Goal: Task Accomplishment & Management: Complete application form

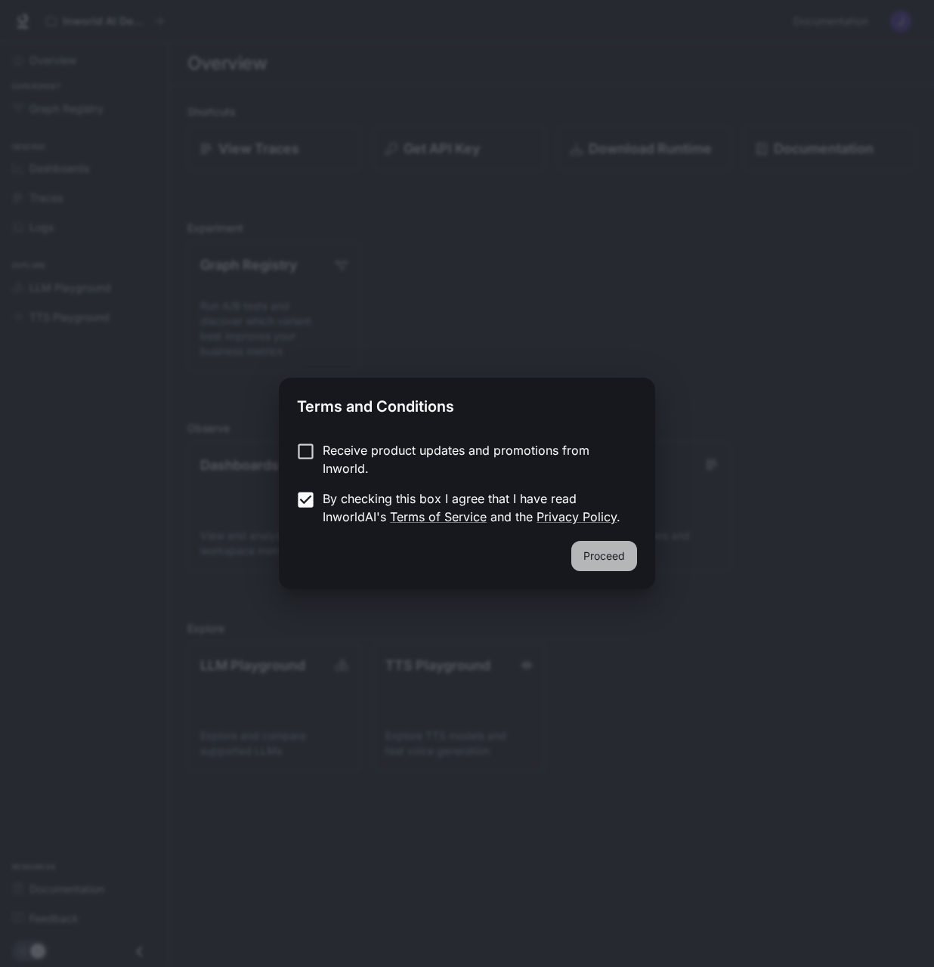
click at [602, 554] on button "Proceed" at bounding box center [604, 556] width 66 height 30
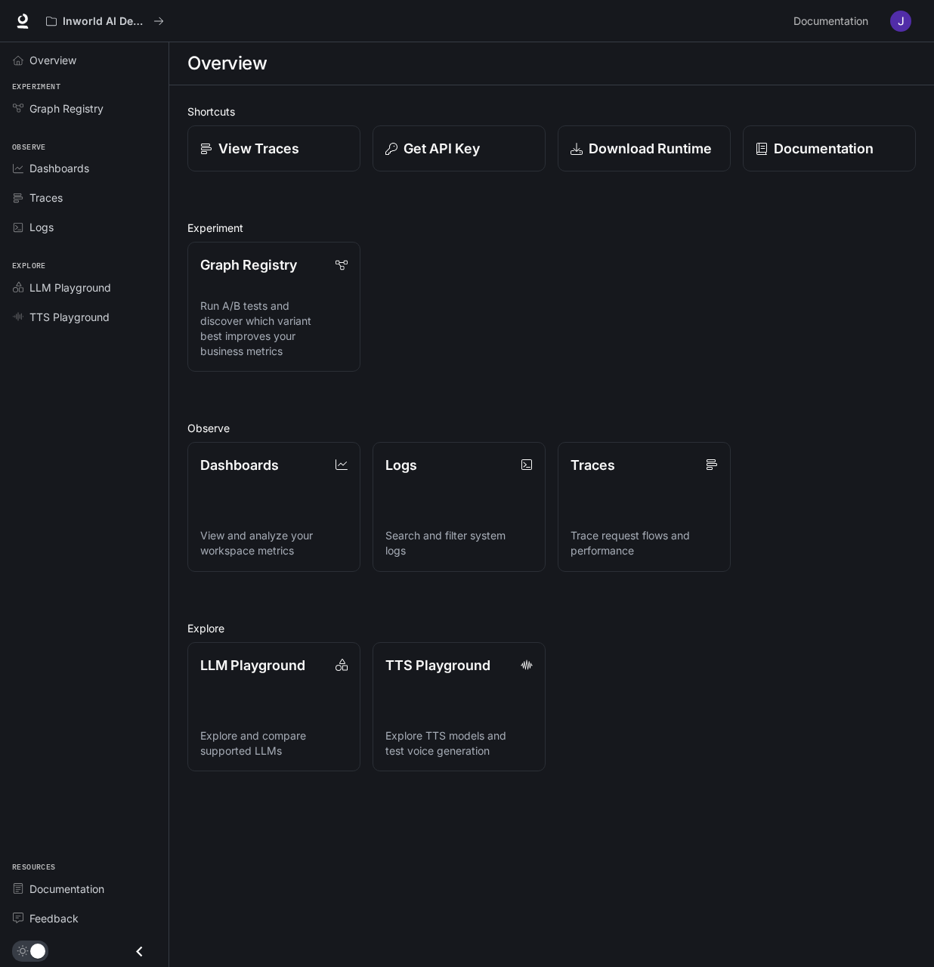
click at [901, 20] on img "button" at bounding box center [900, 21] width 21 height 21
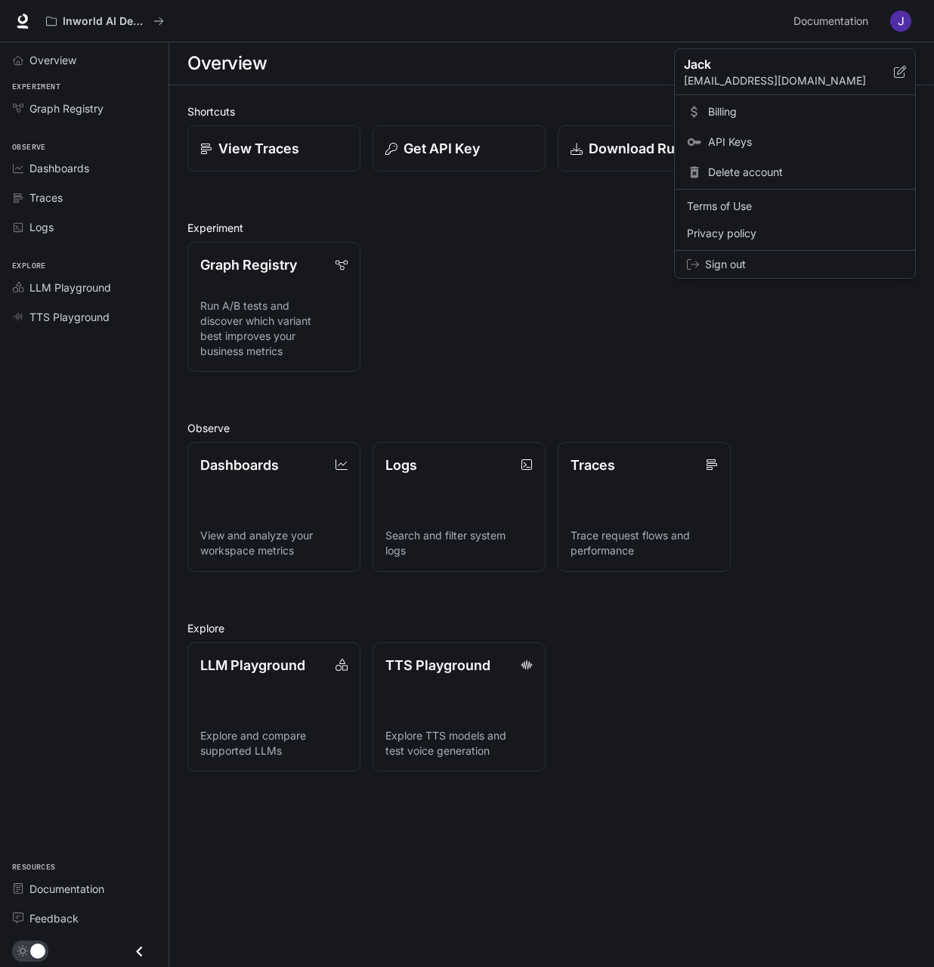
click at [715, 106] on span "Billing" at bounding box center [805, 111] width 195 height 15
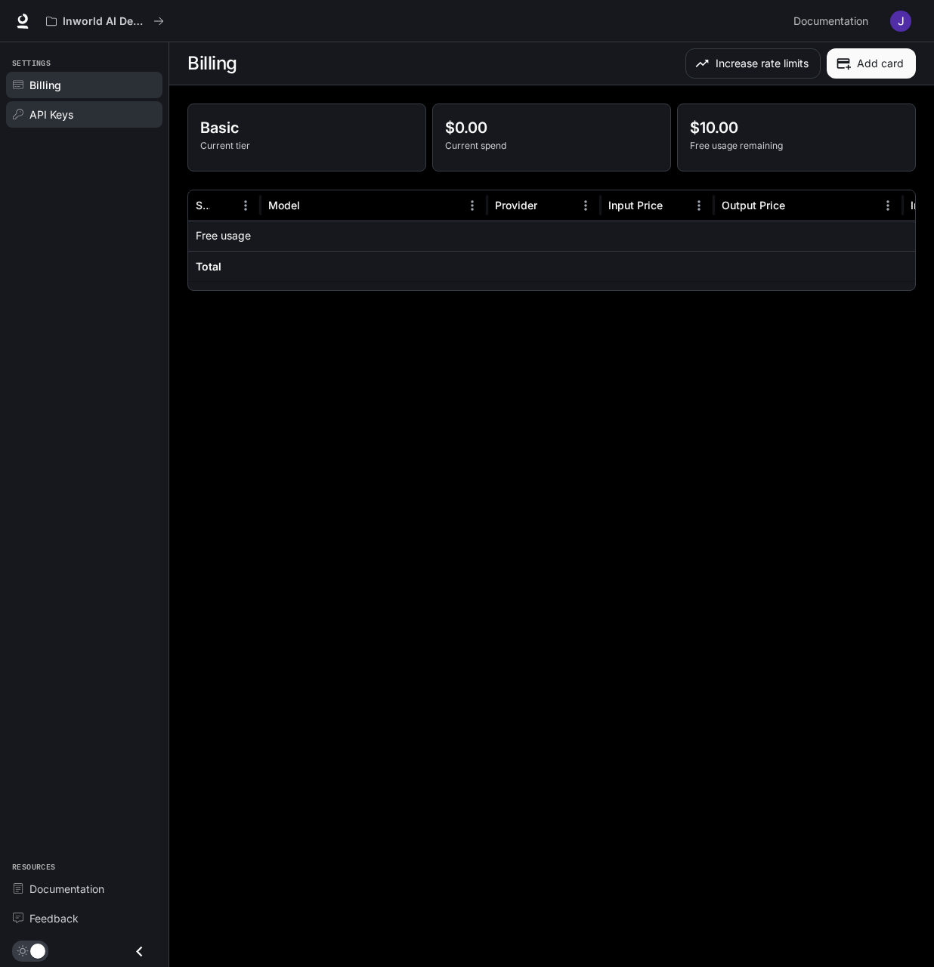
click at [53, 111] on span "API Keys" at bounding box center [51, 114] width 44 height 16
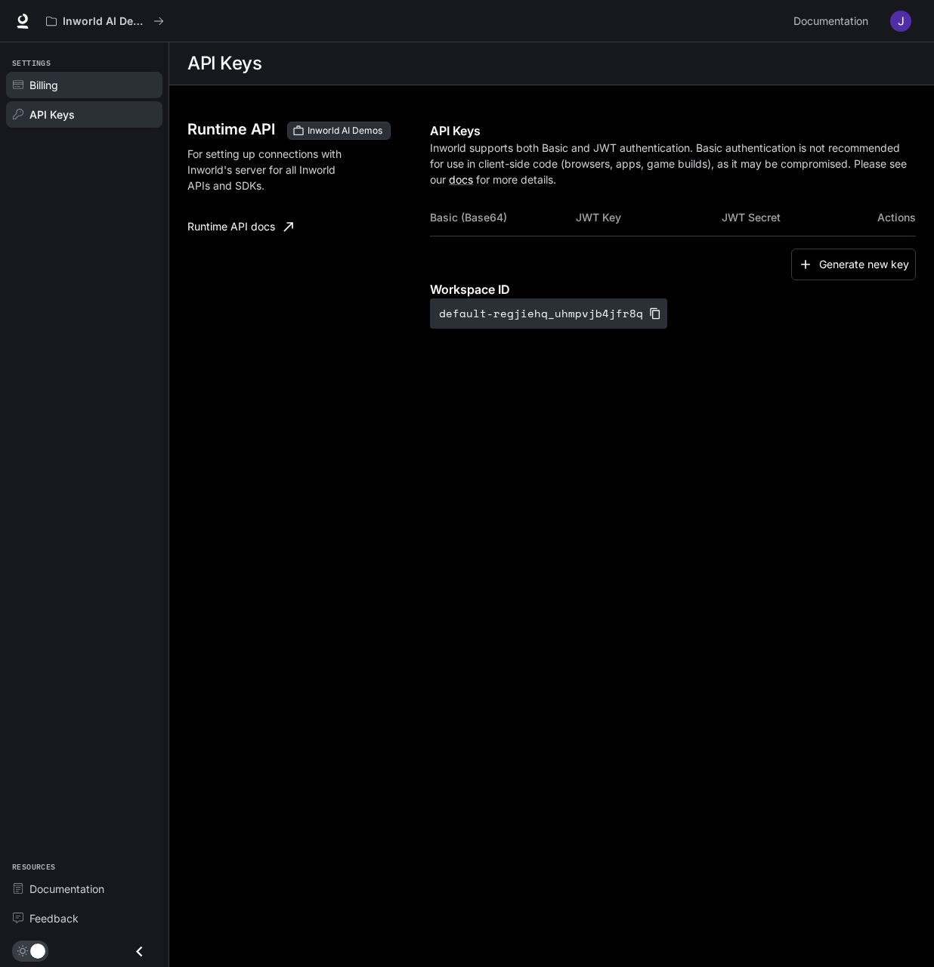
click at [48, 81] on span "Billing" at bounding box center [43, 85] width 29 height 16
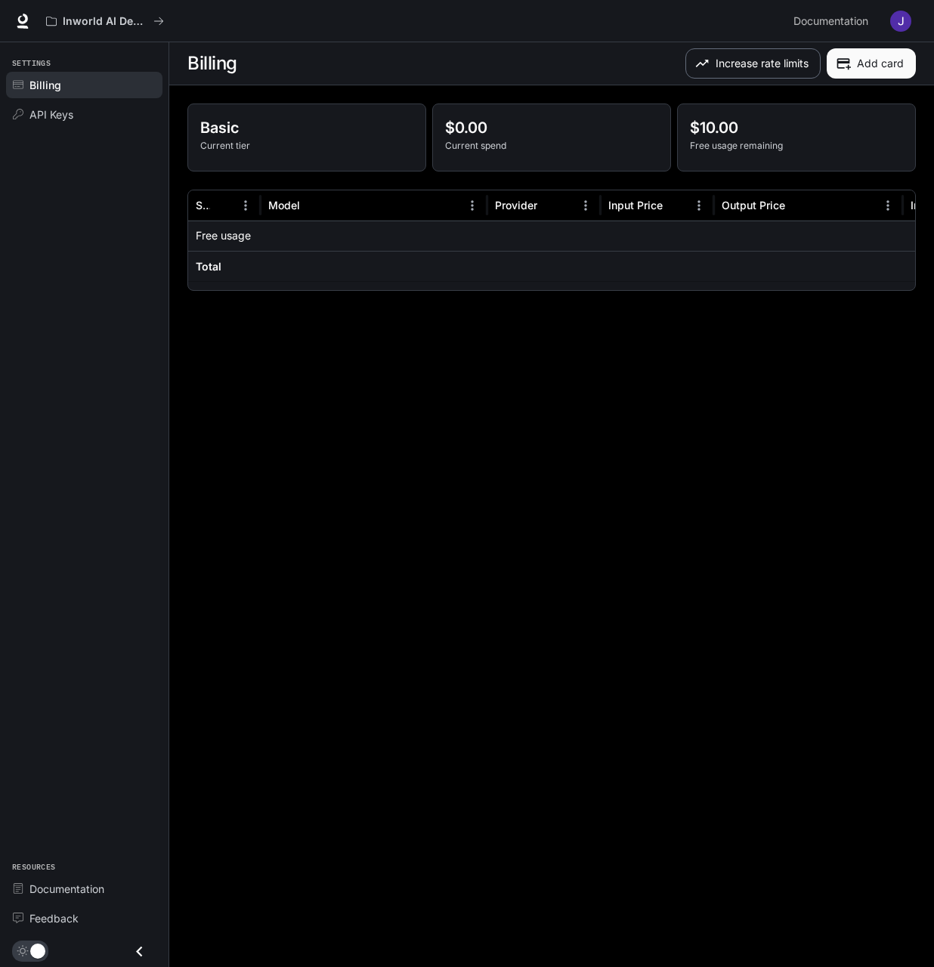
click at [776, 60] on button "Increase rate limits" at bounding box center [752, 63] width 135 height 30
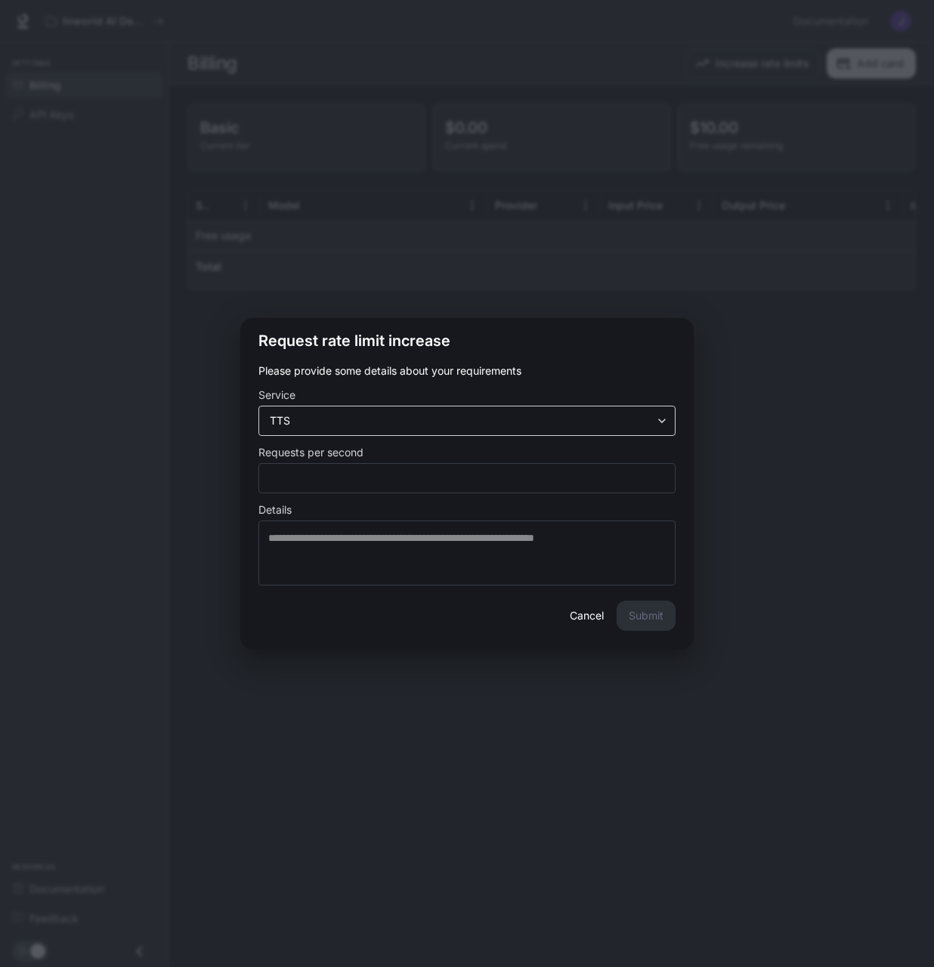
click at [545, 426] on body "Skip to main content Inworld AI Demos Documentation Documentation Portal Settin…" at bounding box center [467, 483] width 934 height 967
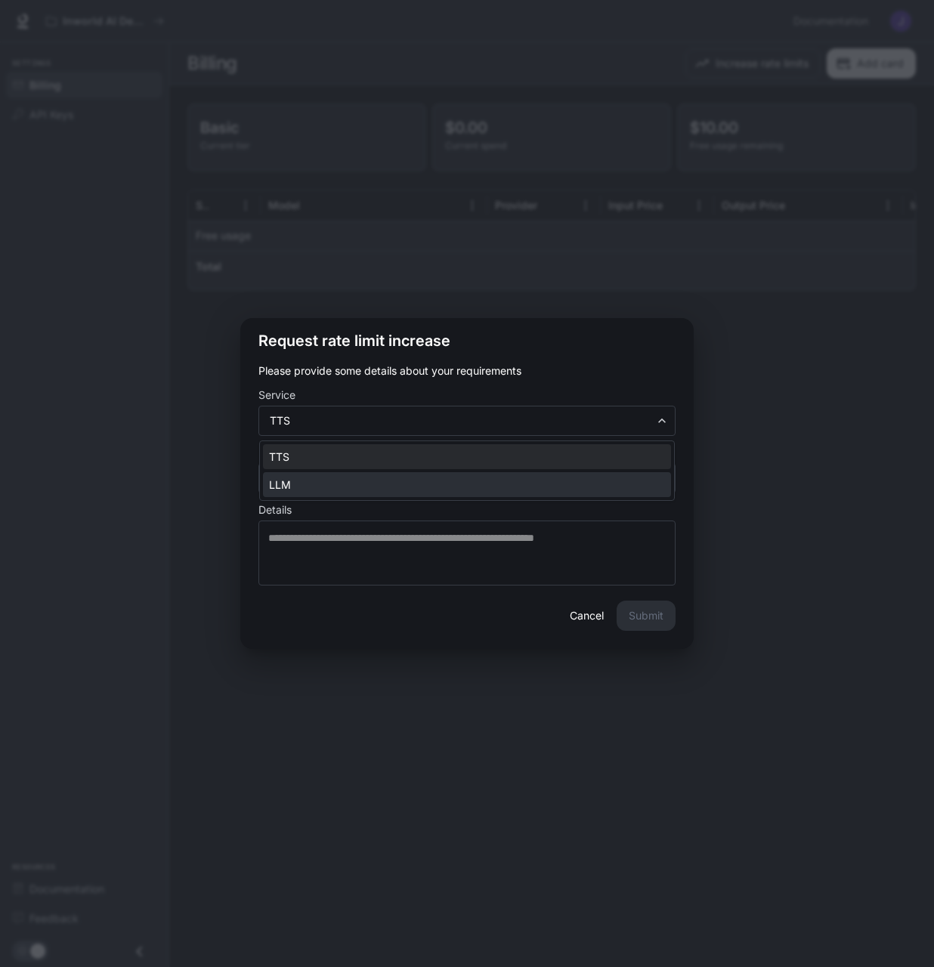
click at [544, 482] on li "LLM" at bounding box center [467, 484] width 408 height 25
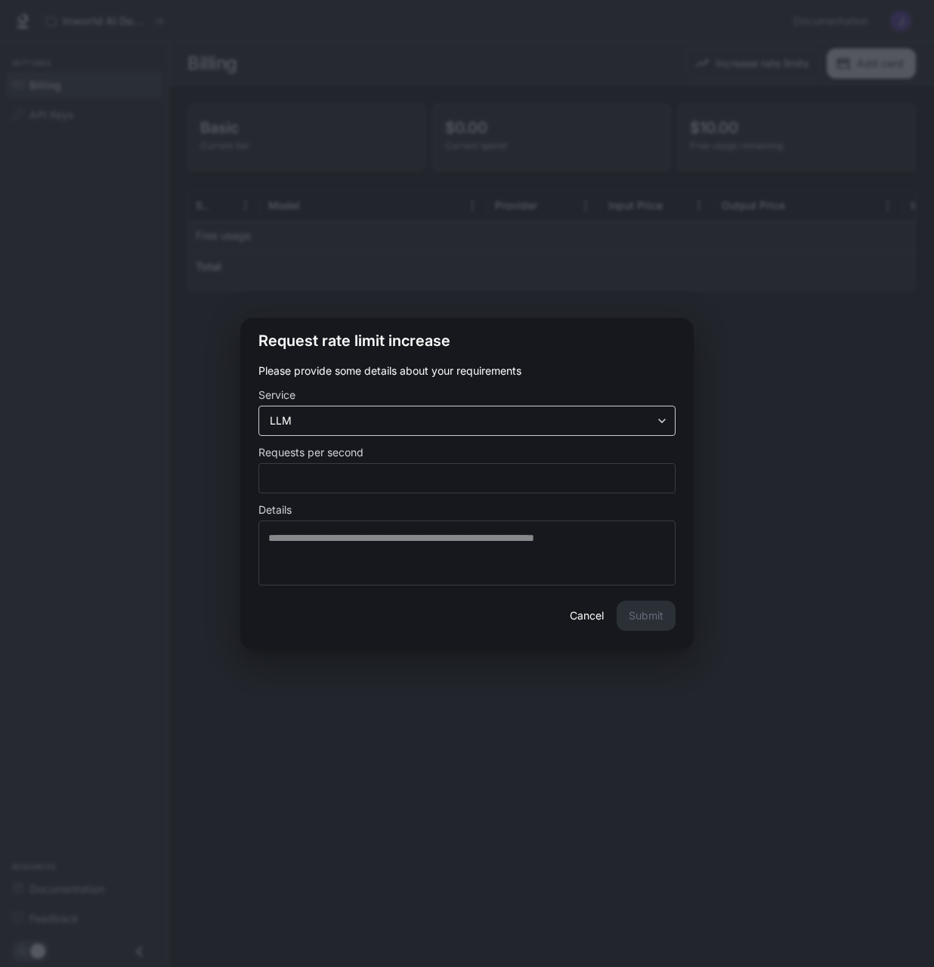
click at [600, 421] on body "Skip to main content Inworld AI Demos Documentation Documentation Portal Settin…" at bounding box center [467, 483] width 934 height 967
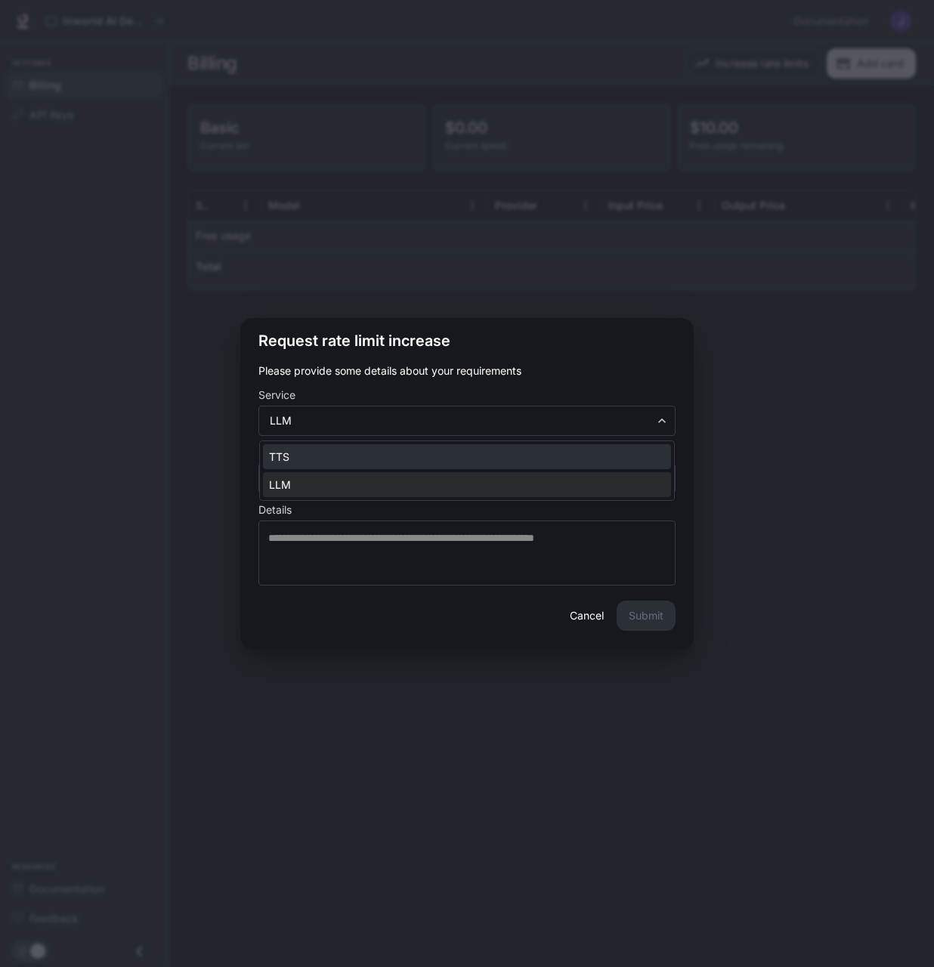
click at [474, 468] on li "TTS" at bounding box center [467, 456] width 408 height 25
type input "***"
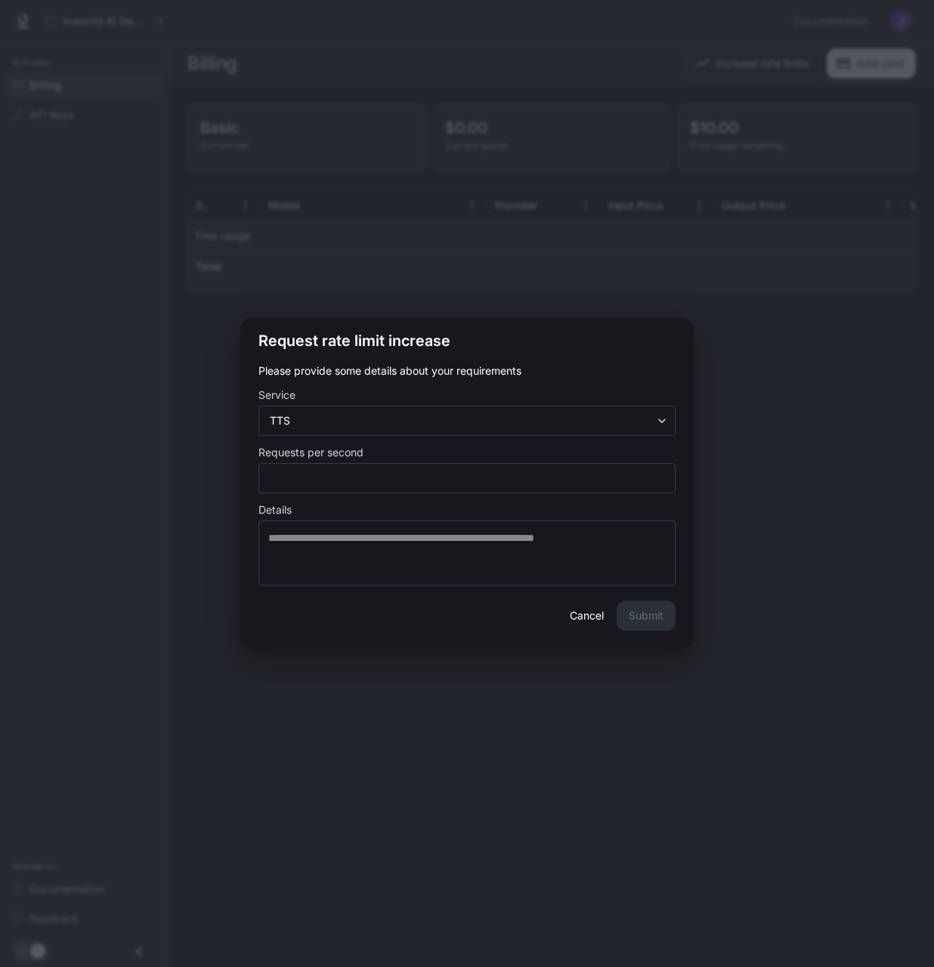
click at [823, 304] on div "Request rate limit increase Please provide some details about your requirements…" at bounding box center [467, 483] width 934 height 967
